Goal: Find specific page/section: Find specific page/section

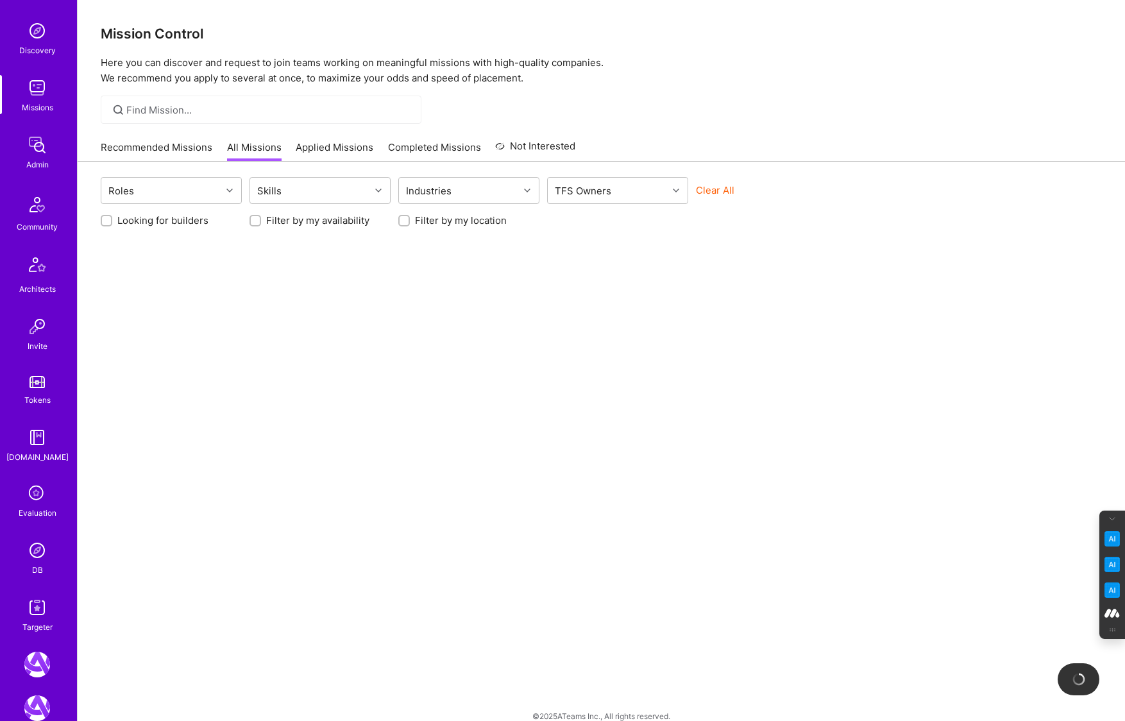
scroll to position [117, 0]
click at [32, 619] on div "Targeter" at bounding box center [37, 625] width 30 height 13
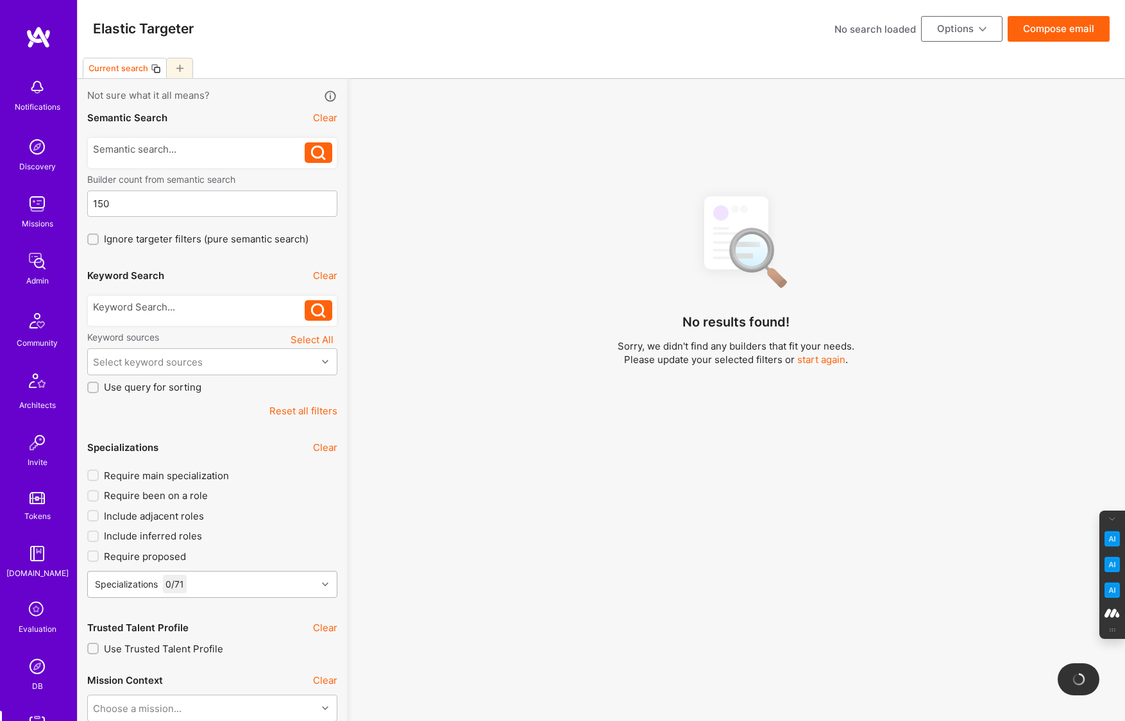
click at [193, 577] on div "Specializations 0 / 71" at bounding box center [212, 584] width 250 height 27
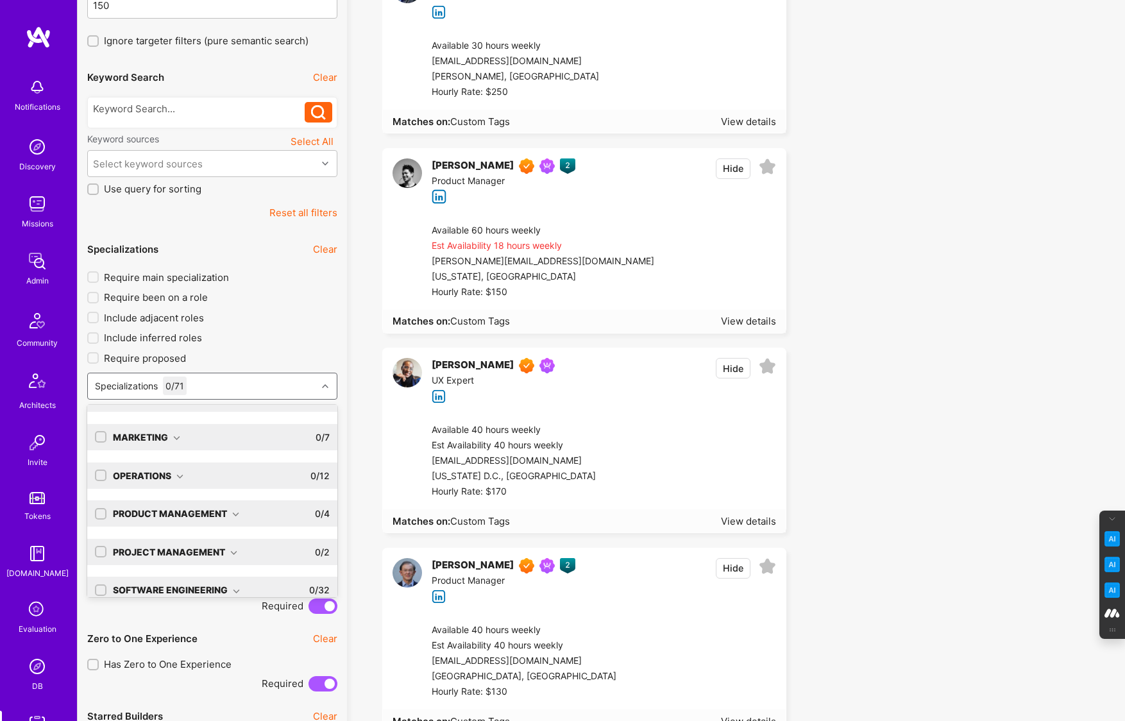
scroll to position [65, 0]
click at [185, 475] on div "Operations 0 / 12" at bounding box center [217, 475] width 223 height 26
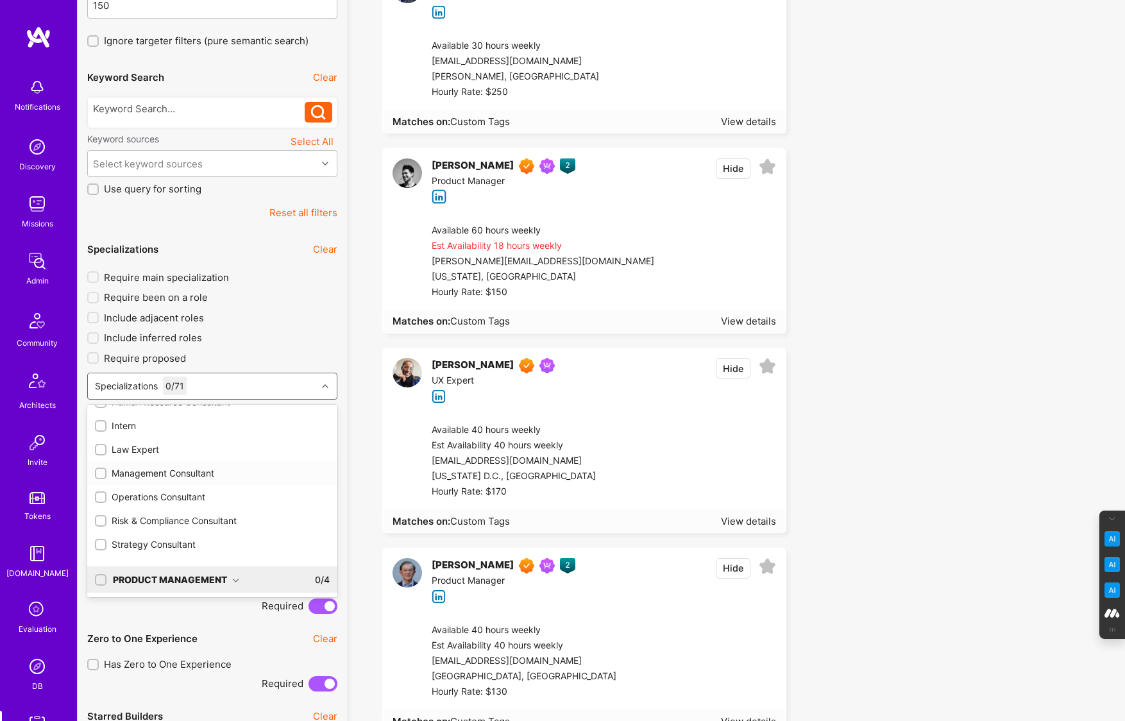
scroll to position [365, 0]
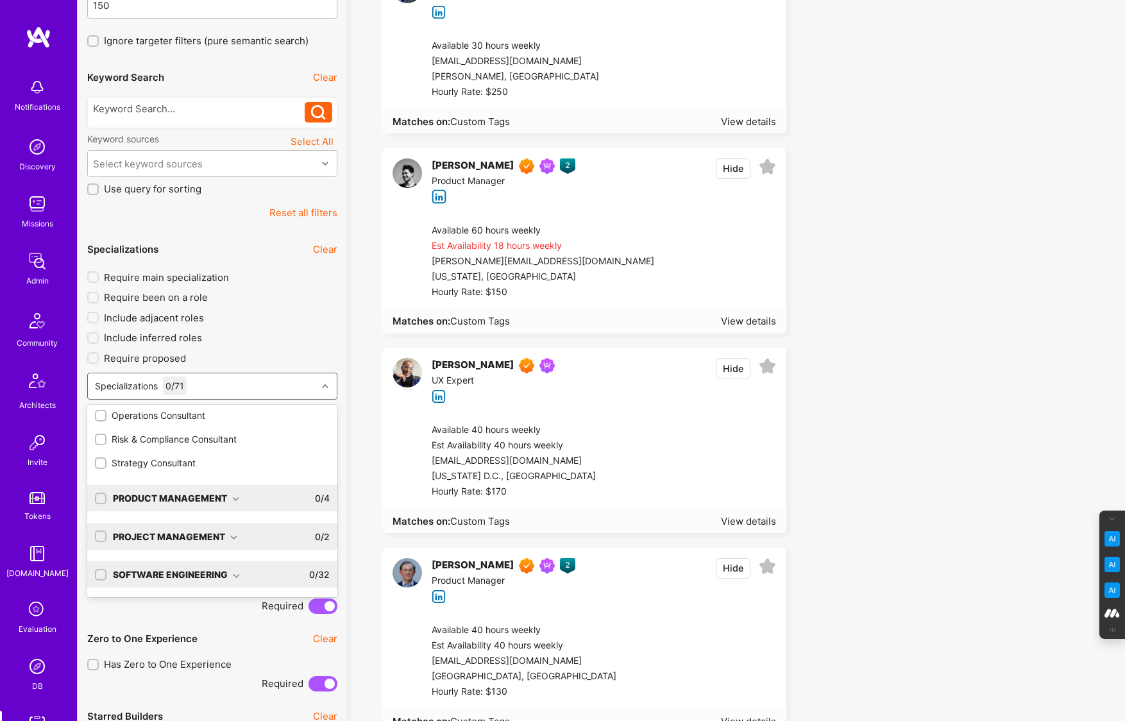
click at [226, 498] on div "Product Management" at bounding box center [176, 497] width 126 height 13
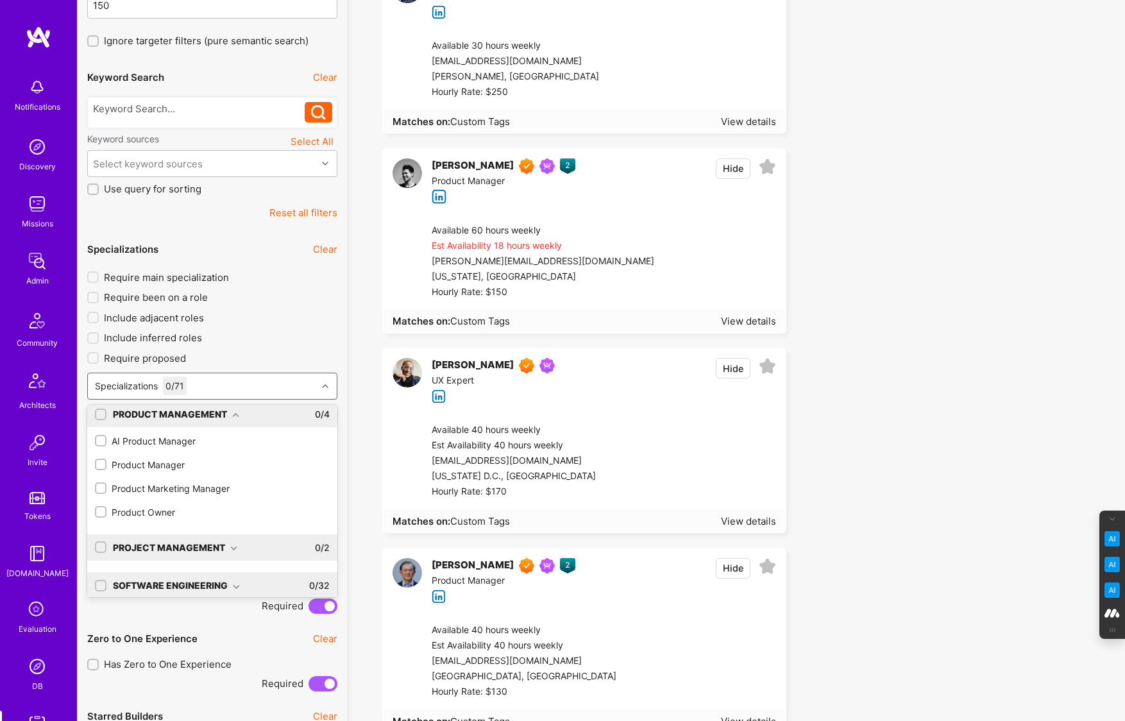
scroll to position [460, 0]
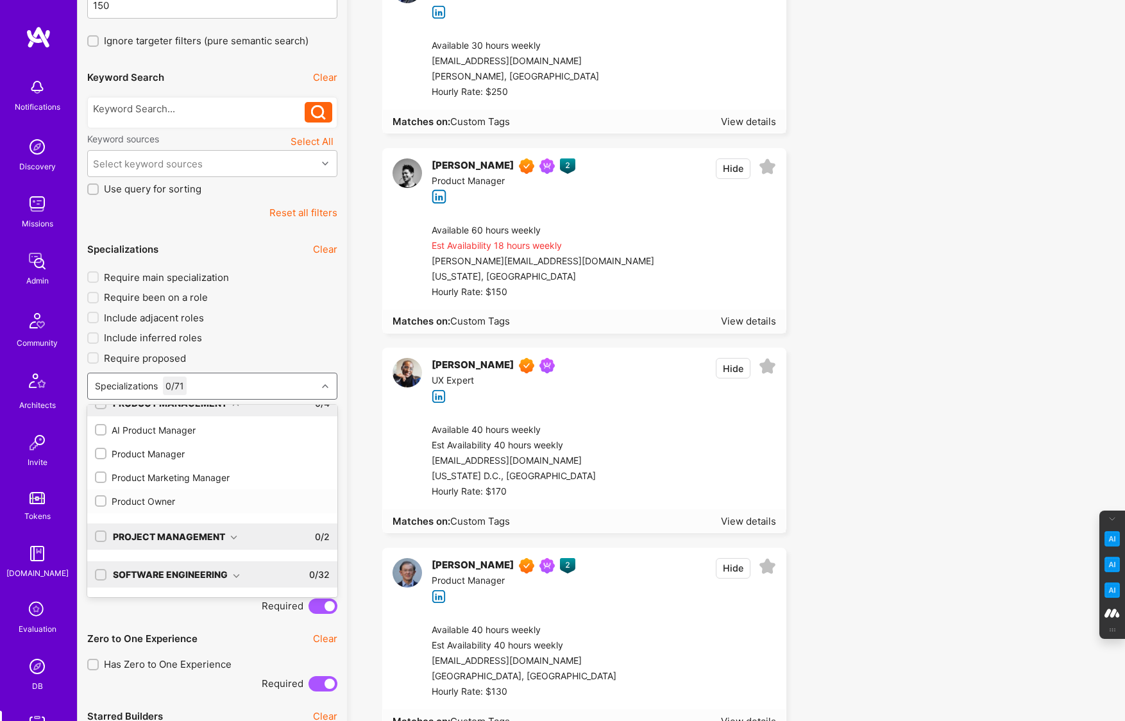
click at [236, 537] on icon at bounding box center [233, 537] width 7 height 7
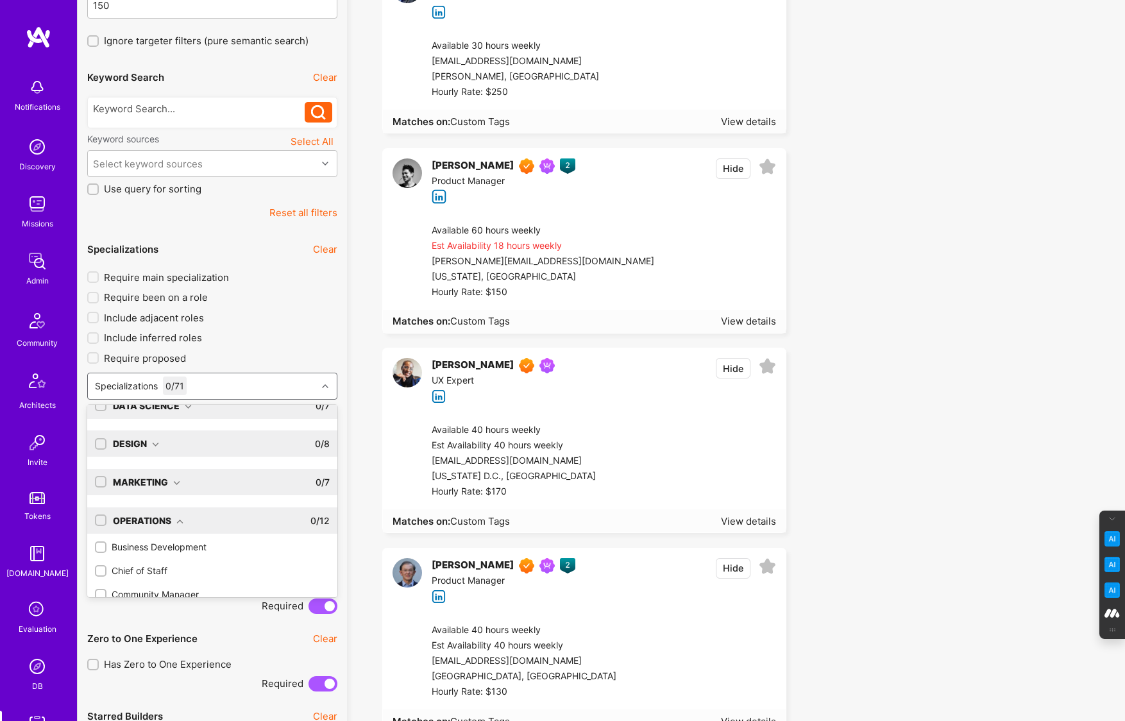
scroll to position [0, 0]
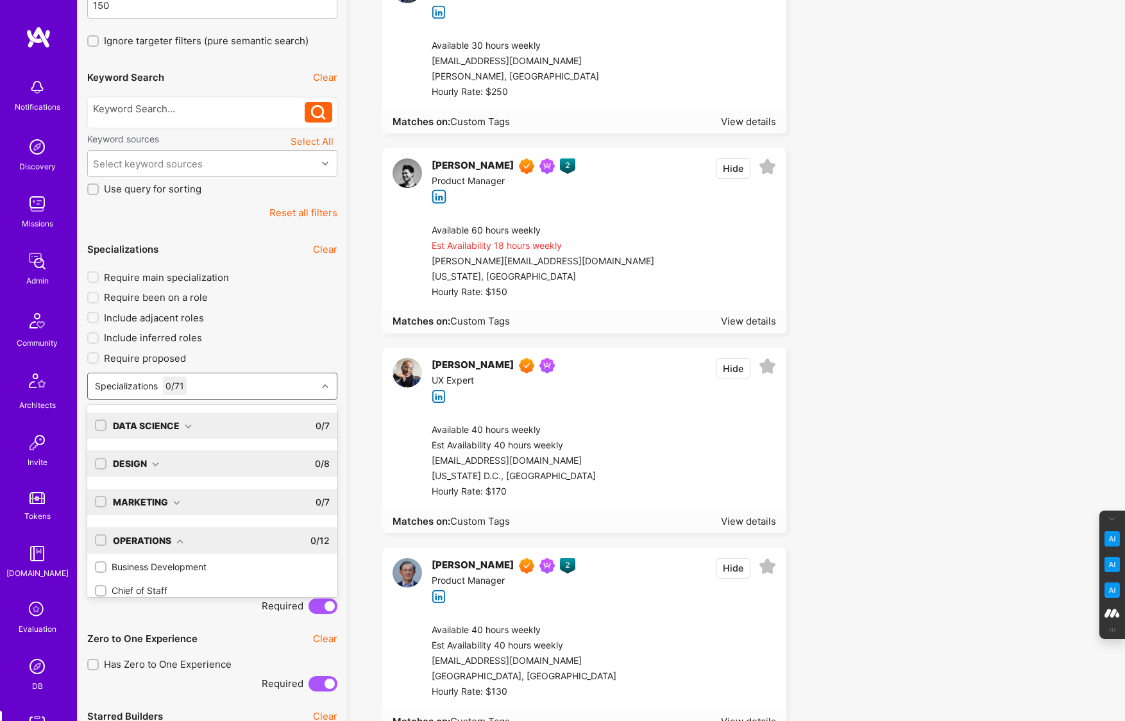
click at [171, 502] on div "Marketing" at bounding box center [146, 501] width 67 height 13
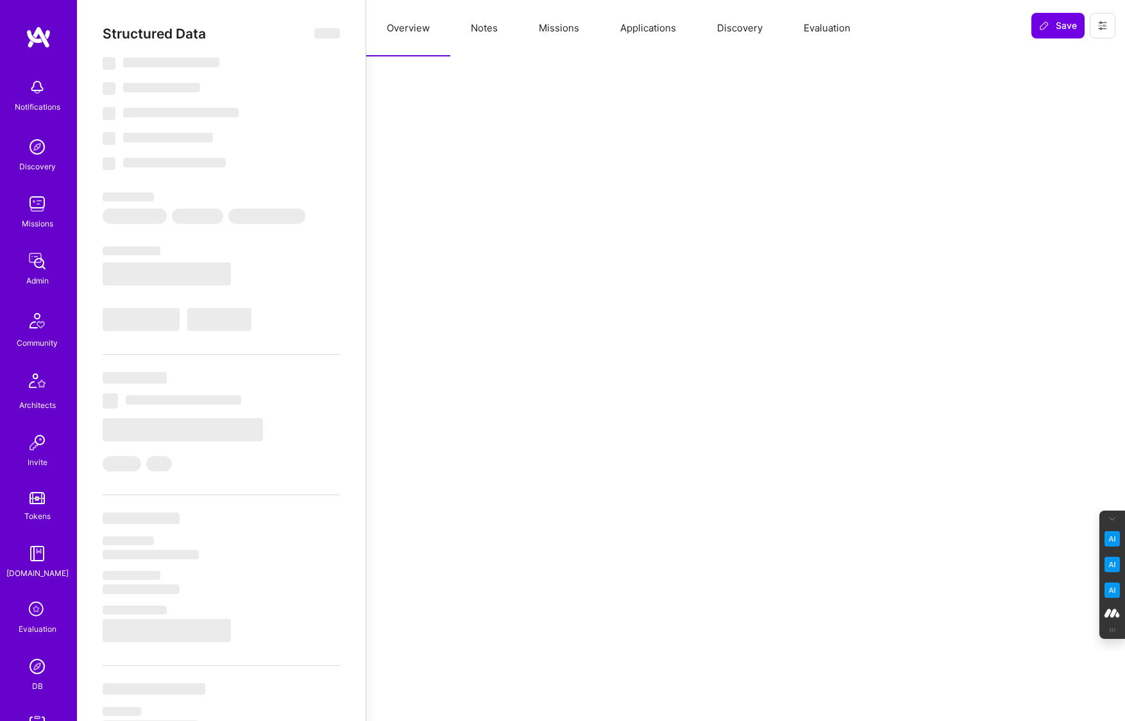
select select "Verified"
select select "US"
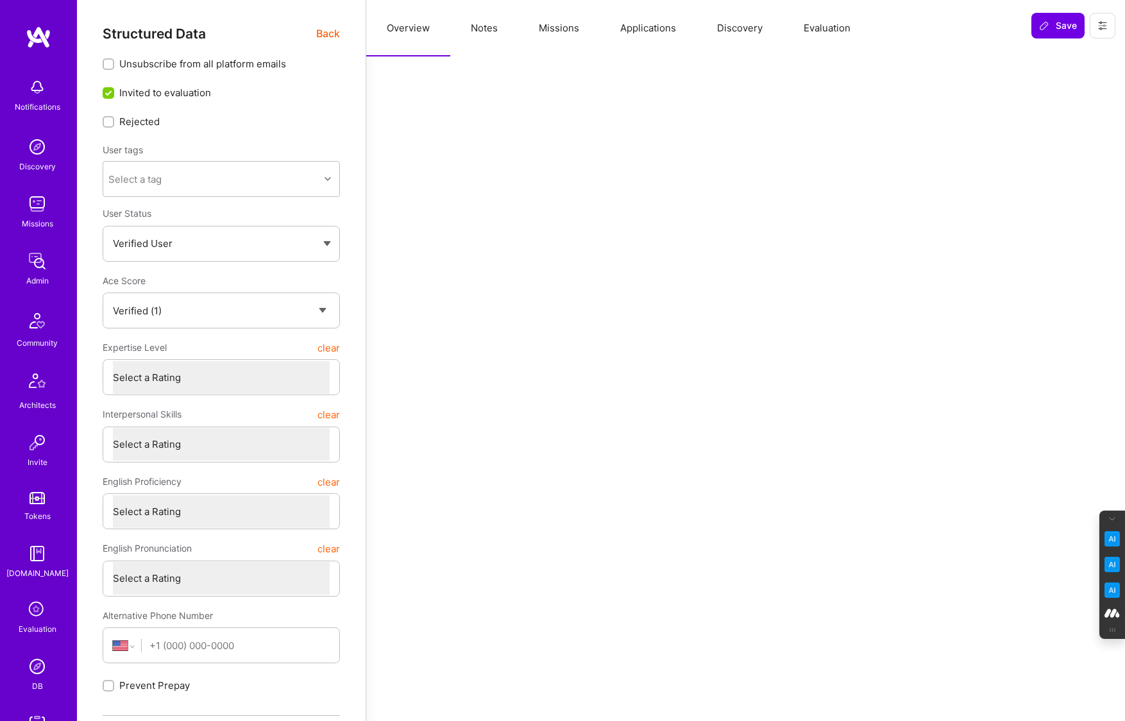
click at [827, 26] on button "Evaluation" at bounding box center [827, 28] width 88 height 56
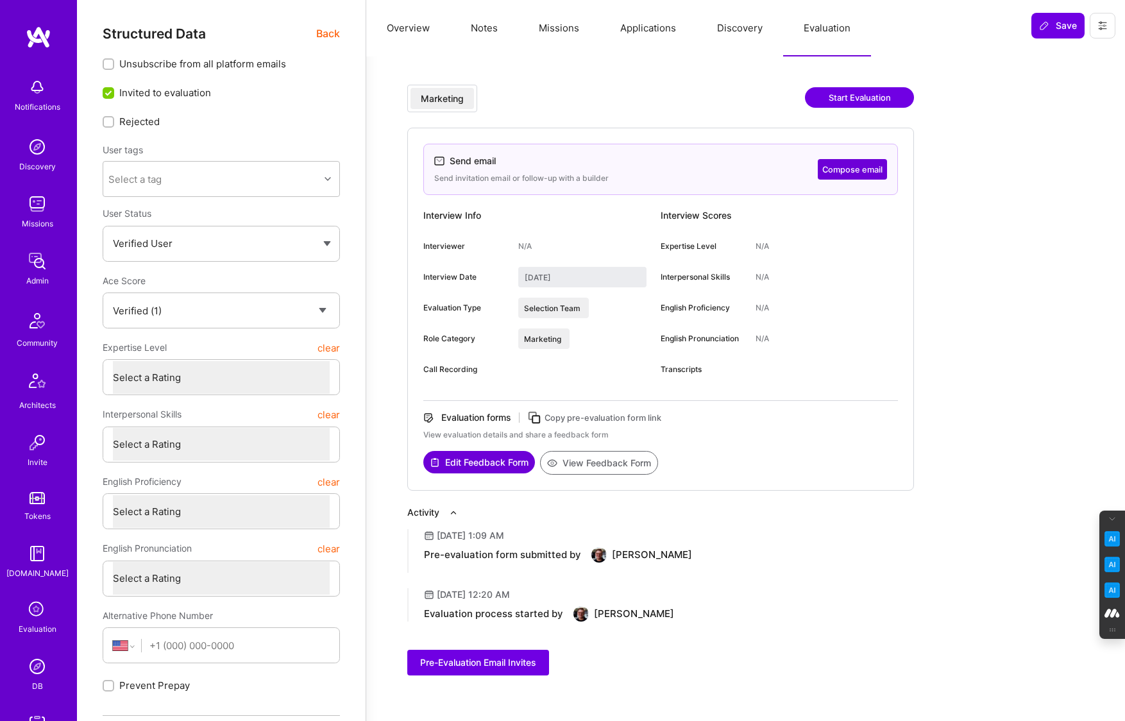
click at [534, 414] on icon at bounding box center [534, 417] width 15 height 15
